Goal: Information Seeking & Learning: Find specific fact

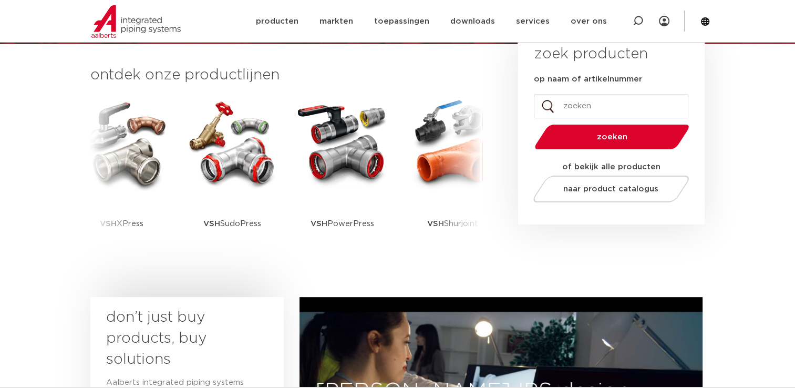
scroll to position [263, 0]
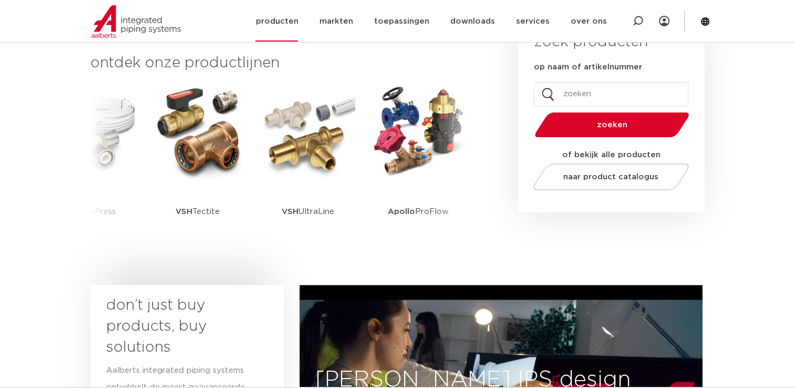
click at [283, 17] on link "producten" at bounding box center [276, 21] width 43 height 40
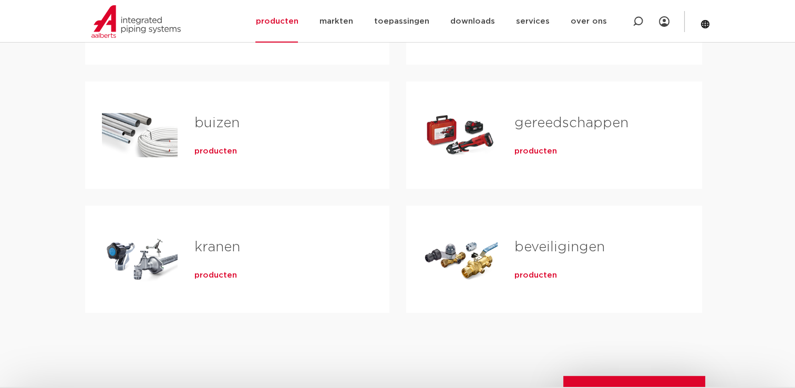
scroll to position [315, 0]
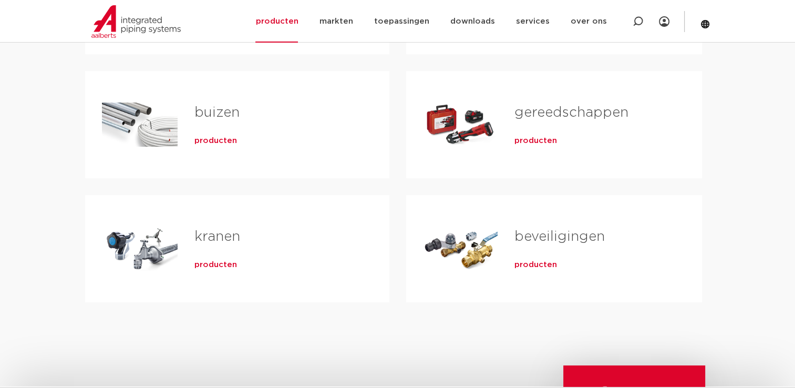
click at [221, 264] on span "producten" at bounding box center [215, 264] width 43 height 11
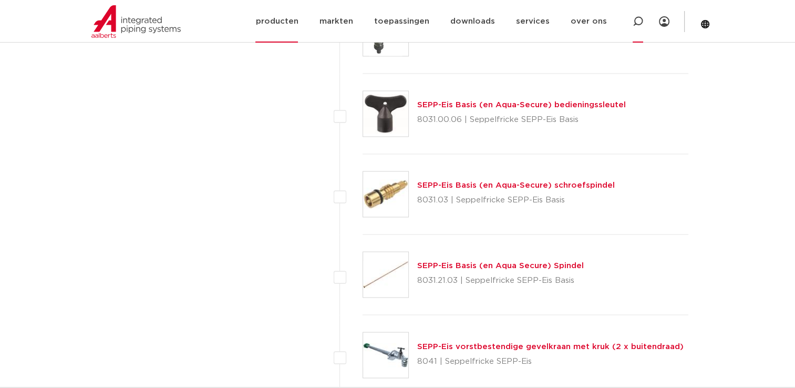
click at [639, 21] on icon at bounding box center [637, 21] width 11 height 11
paste input "8044.87"
type input "8044.87"
click button "Zoeken" at bounding box center [0, 0] width 0 height 0
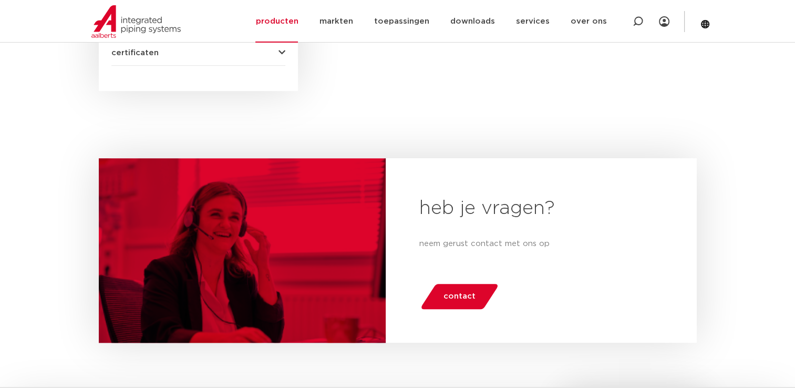
scroll to position [795, 0]
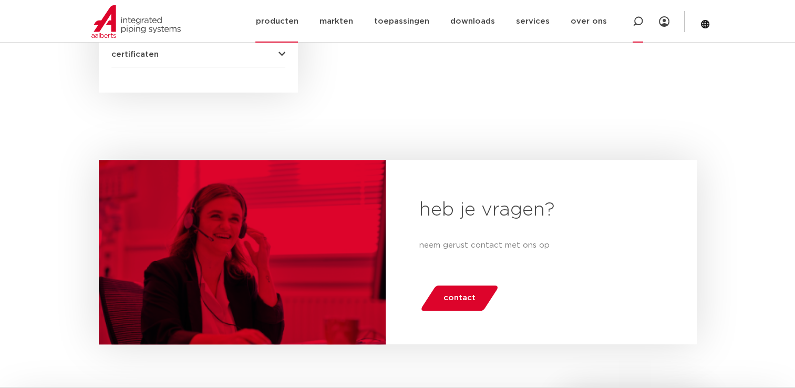
click at [637, 20] on icon at bounding box center [637, 21] width 11 height 11
paste input "8044.87"
type input "8044"
click button "Zoeken" at bounding box center [0, 0] width 0 height 0
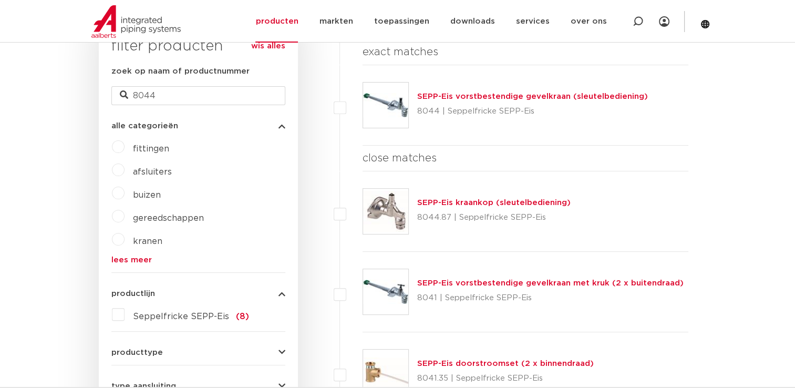
scroll to position [270, 0]
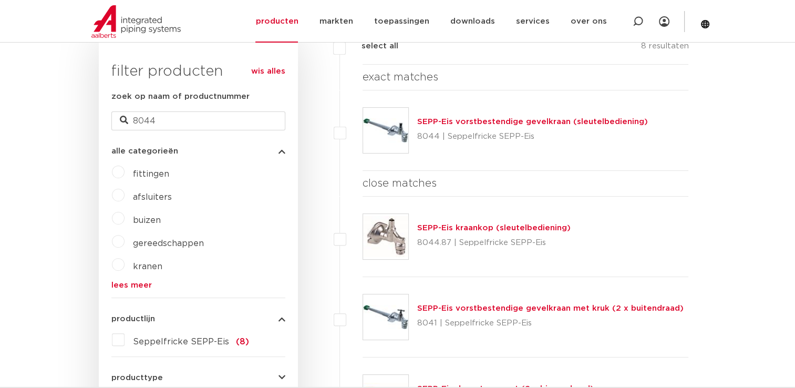
click at [401, 128] on img at bounding box center [385, 130] width 45 height 45
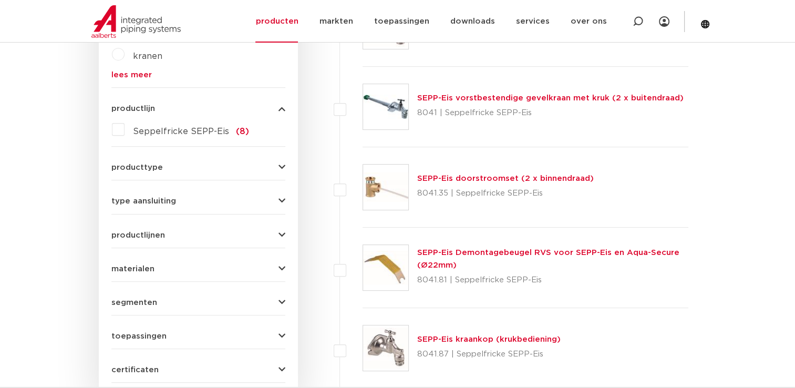
scroll to position [112, 0]
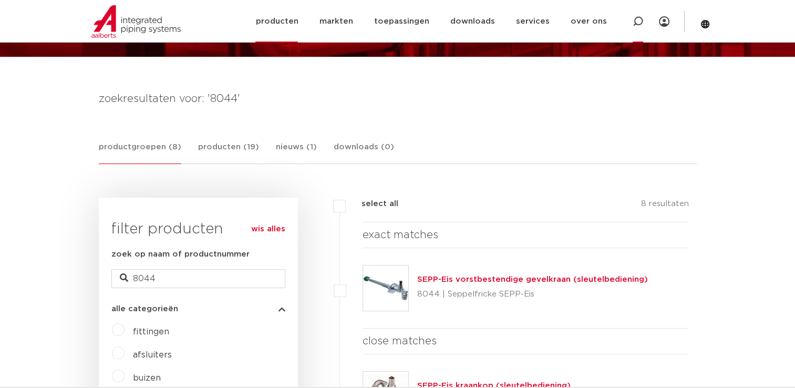
click at [635, 23] on icon at bounding box center [637, 21] width 13 height 13
paste input "8044.87"
type input "804"
click button "Zoeken" at bounding box center [0, 0] width 0 height 0
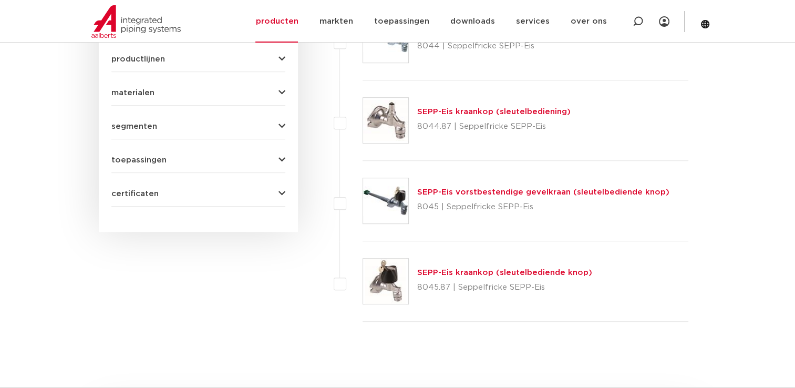
scroll to position [638, 0]
